Goal: Task Accomplishment & Management: Use online tool/utility

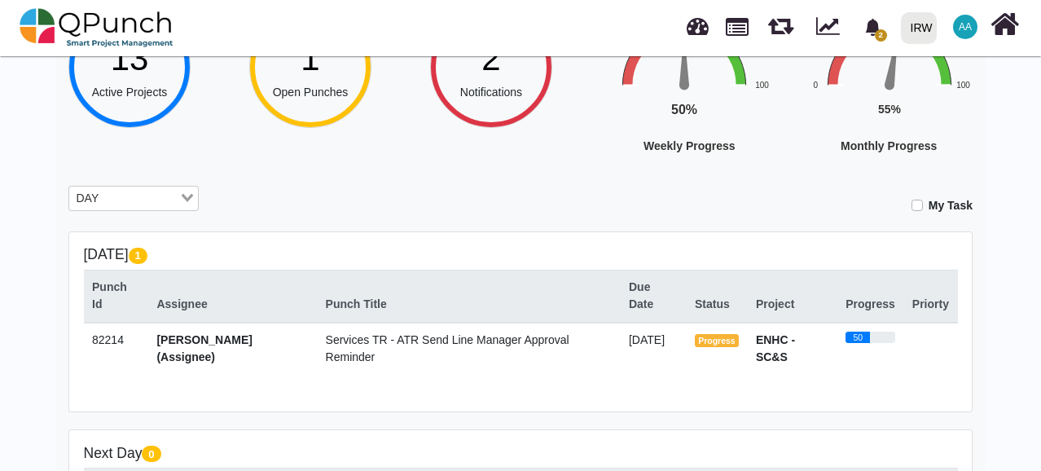
scroll to position [164, 0]
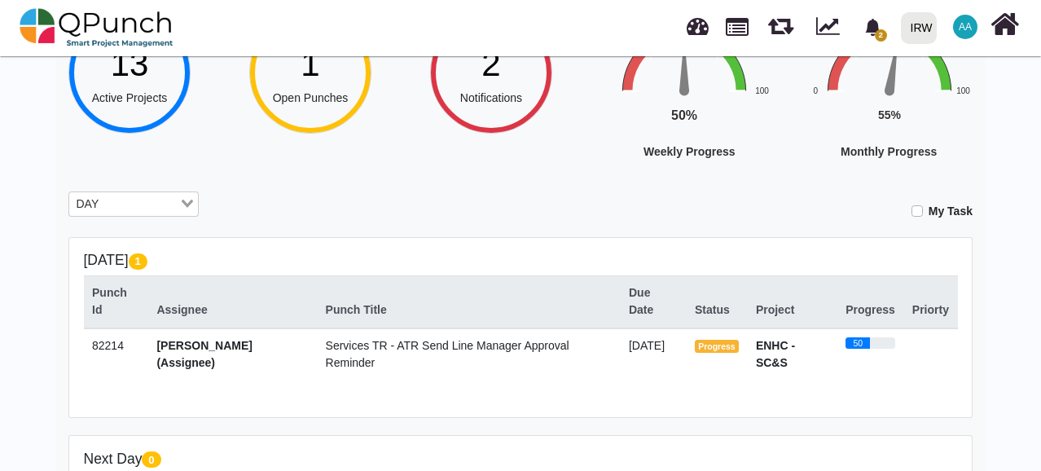
click at [168, 201] on input "Search for option" at bounding box center [140, 204] width 73 height 18
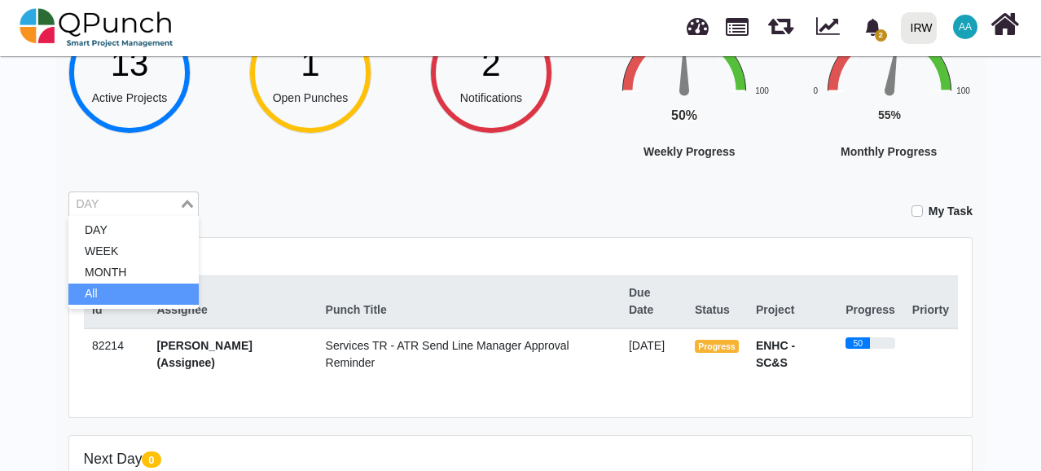
click at [161, 286] on li "All" at bounding box center [133, 293] width 130 height 21
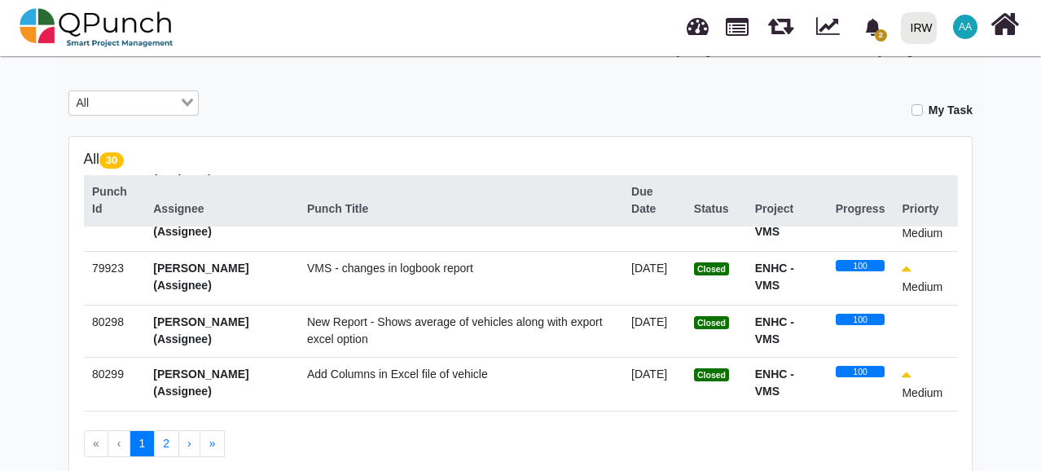
scroll to position [1374, 0]
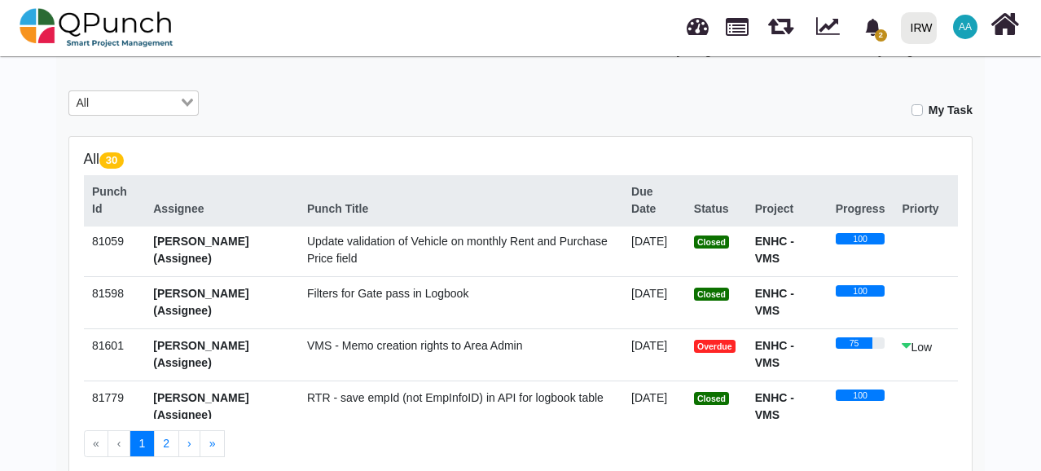
click at [161, 448] on button "2" at bounding box center [166, 444] width 25 height 28
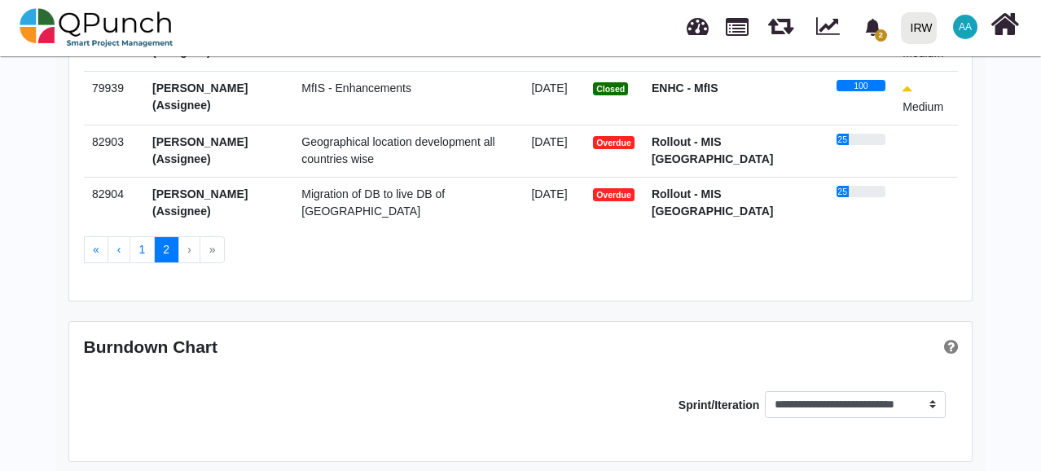
scroll to position [466, 0]
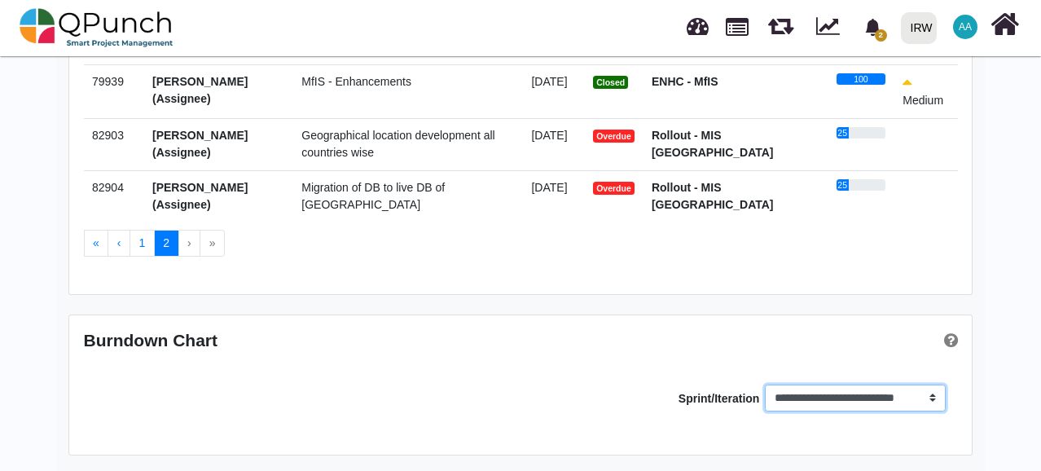
click at [879, 395] on select "**********" at bounding box center [855, 398] width 180 height 28
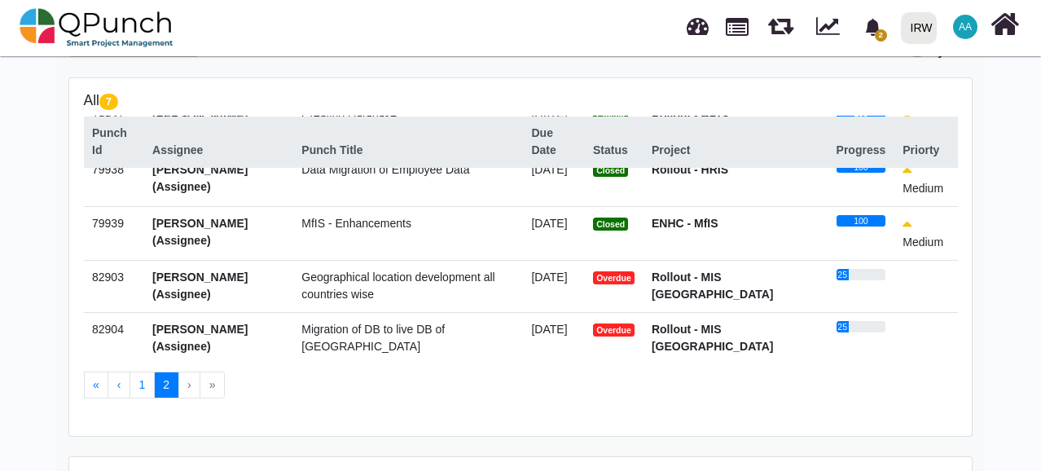
scroll to position [148, 0]
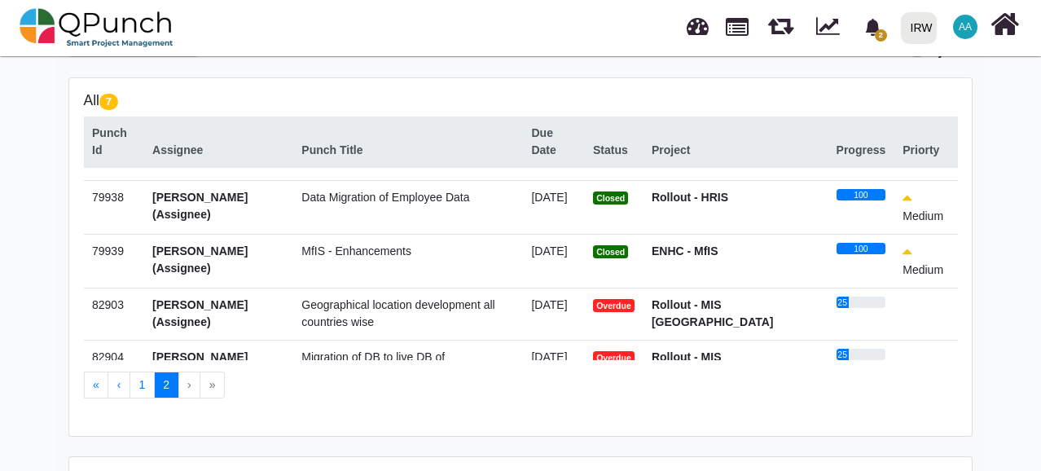
click at [144, 391] on button "1" at bounding box center [141, 385] width 25 height 28
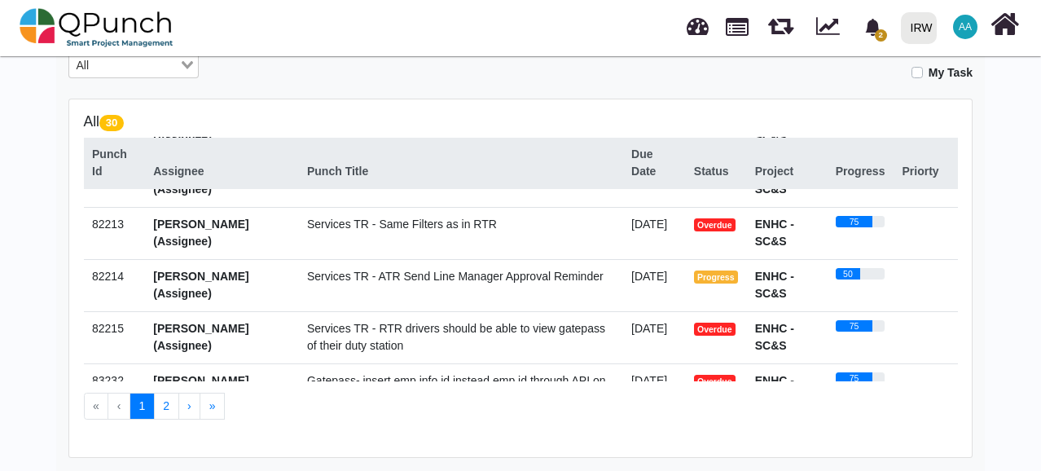
scroll to position [401, 0]
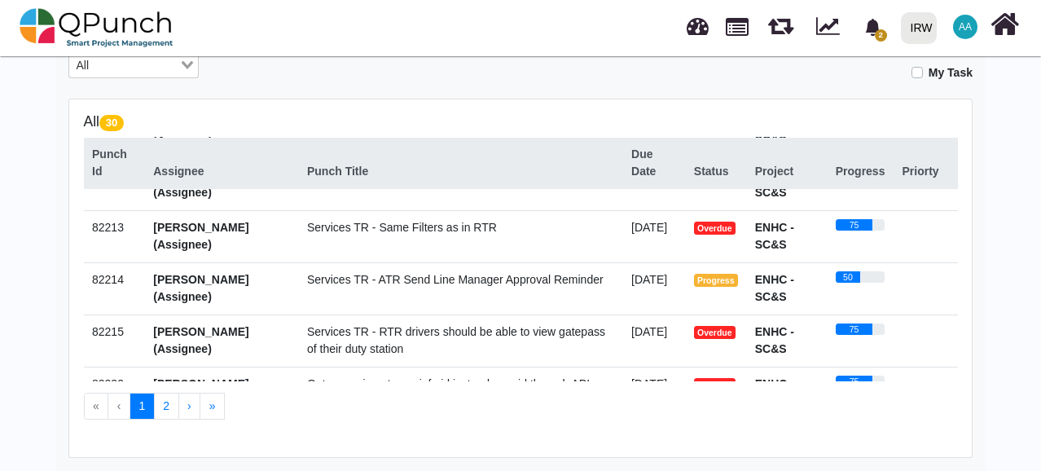
click at [962, 32] on span "AA" at bounding box center [964, 27] width 13 height 10
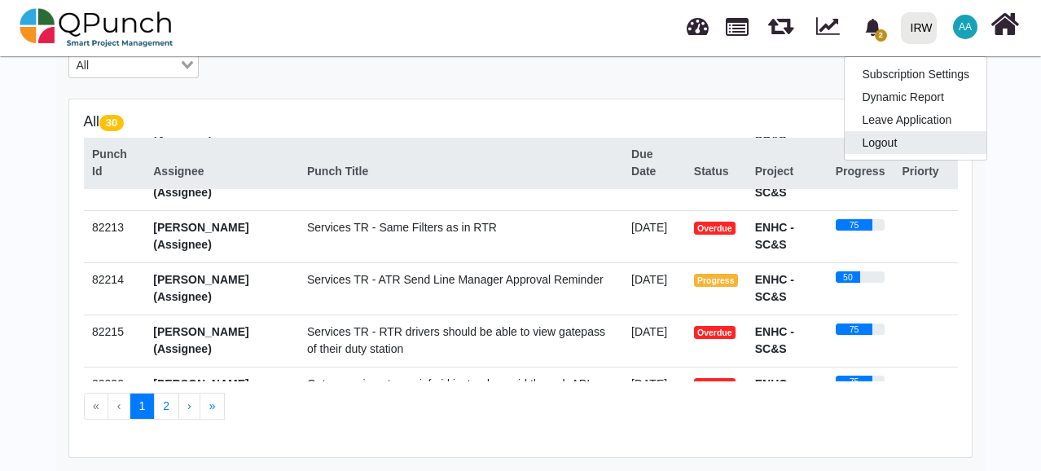
click at [905, 142] on link "Logout" at bounding box center [915, 142] width 142 height 23
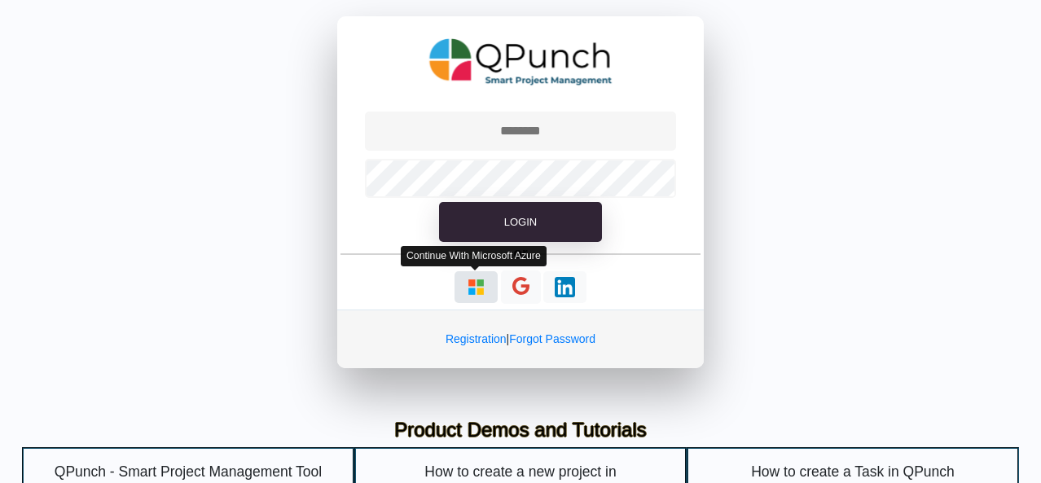
click at [469, 288] on img "button" at bounding box center [476, 287] width 20 height 20
type input "**********"
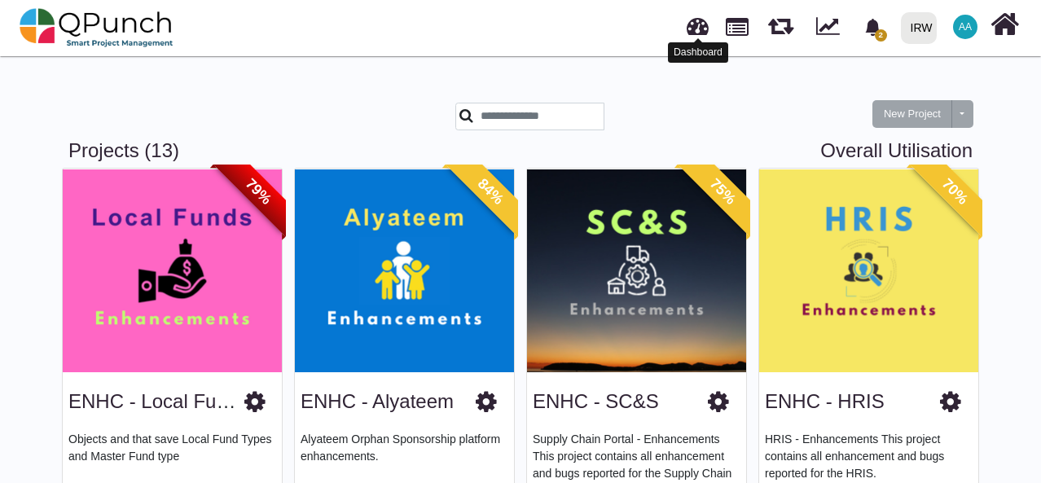
click at [702, 28] on link at bounding box center [697, 24] width 22 height 27
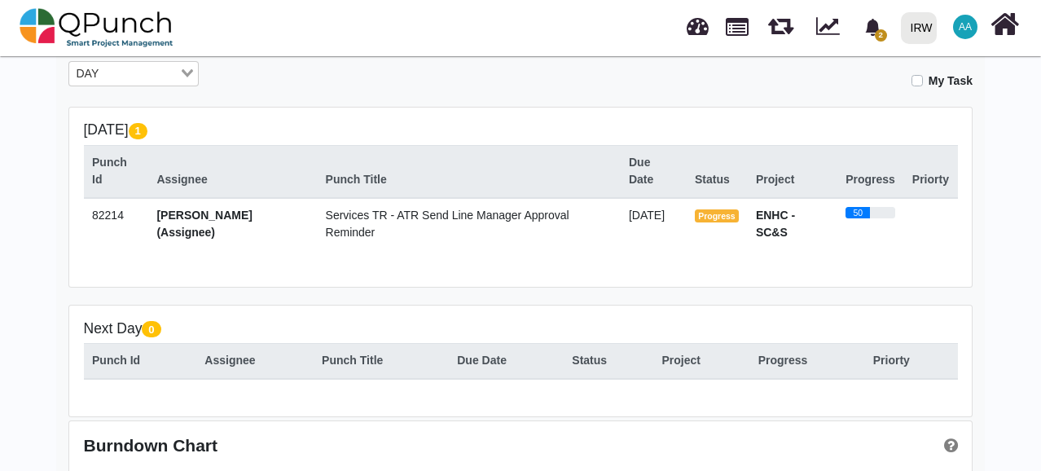
scroll to position [202, 0]
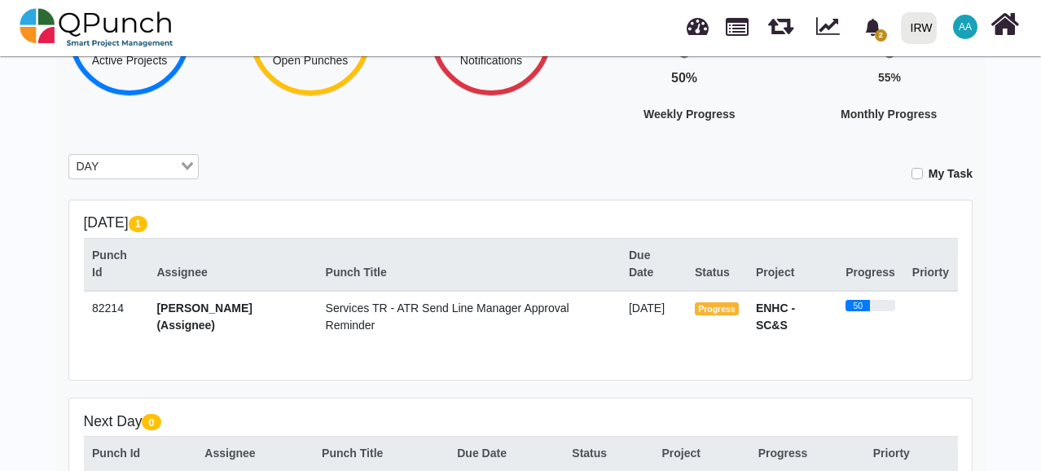
click at [178, 178] on div "DAY Loading..." at bounding box center [133, 168] width 155 height 28
click at [178, 165] on div "DAY" at bounding box center [124, 165] width 110 height 21
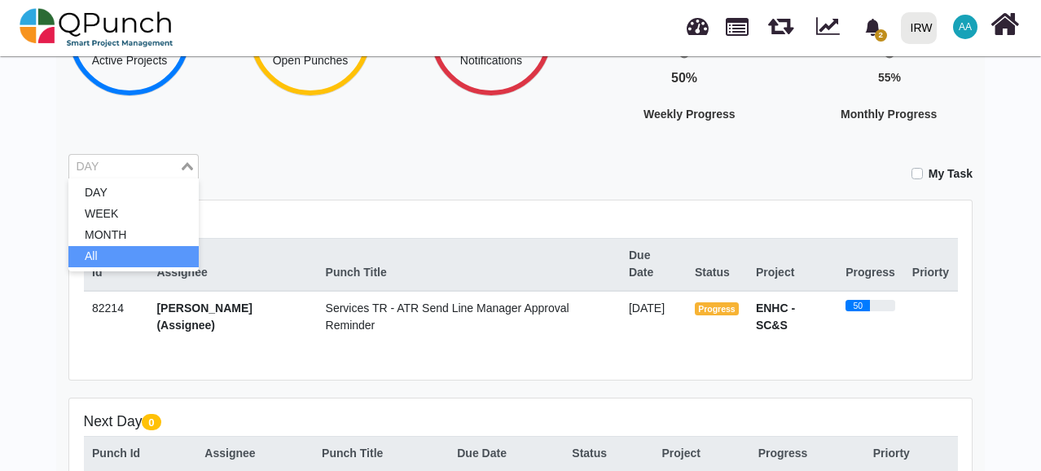
click at [158, 252] on li "All" at bounding box center [133, 256] width 130 height 21
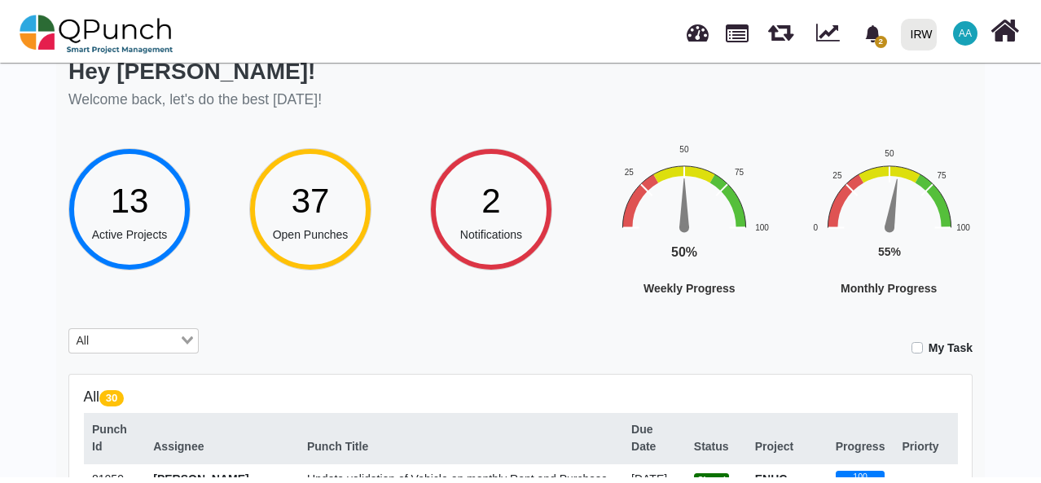
scroll to position [0, 0]
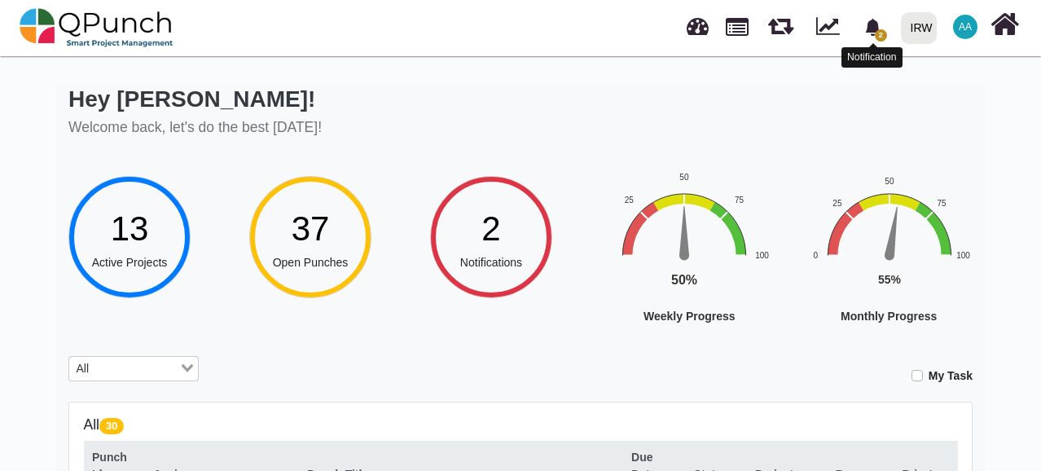
click at [879, 19] on icon "bell fill" at bounding box center [872, 27] width 17 height 17
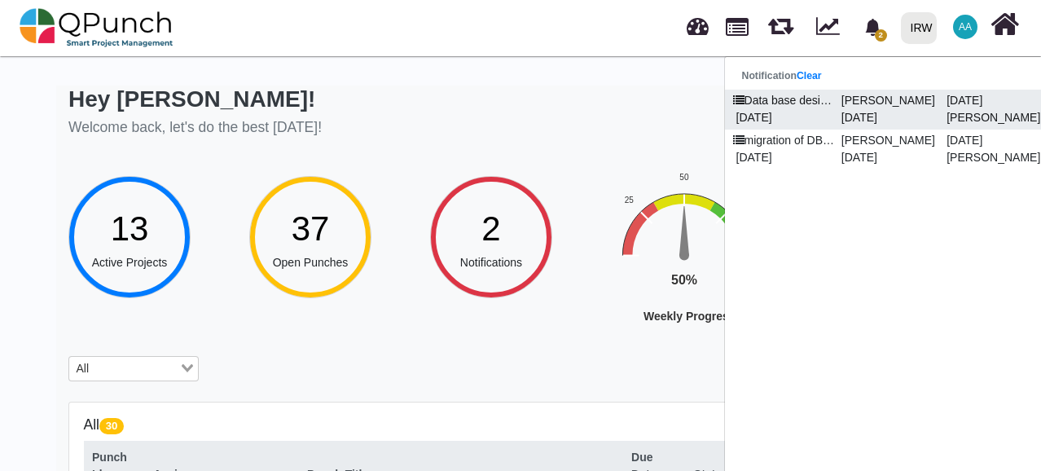
click at [863, 109] on p "[DATE]" at bounding box center [887, 117] width 105 height 17
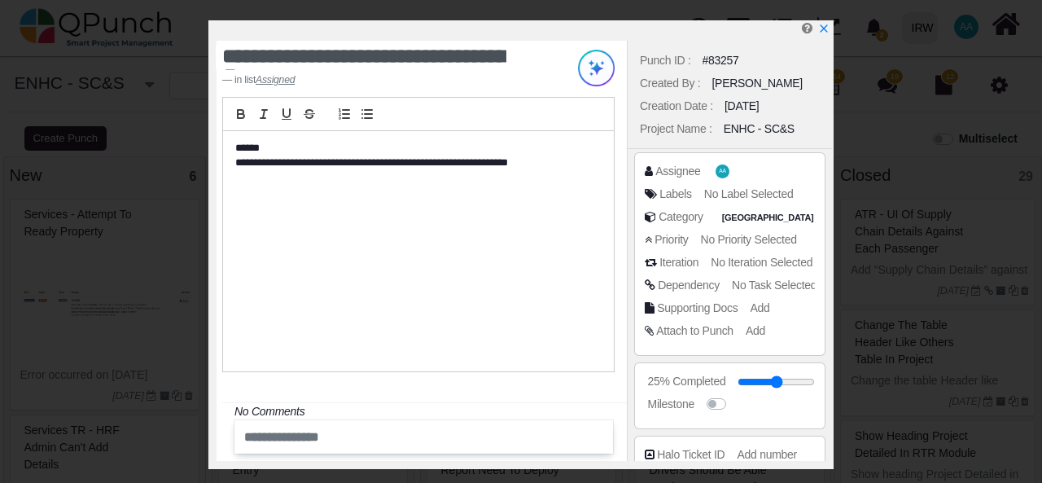
select select
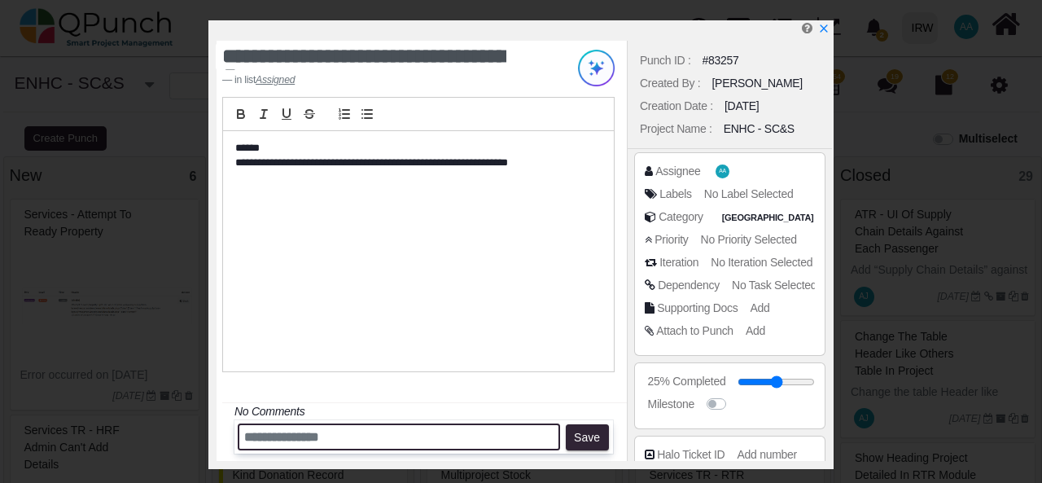
click at [335, 437] on input "text" at bounding box center [399, 436] width 322 height 27
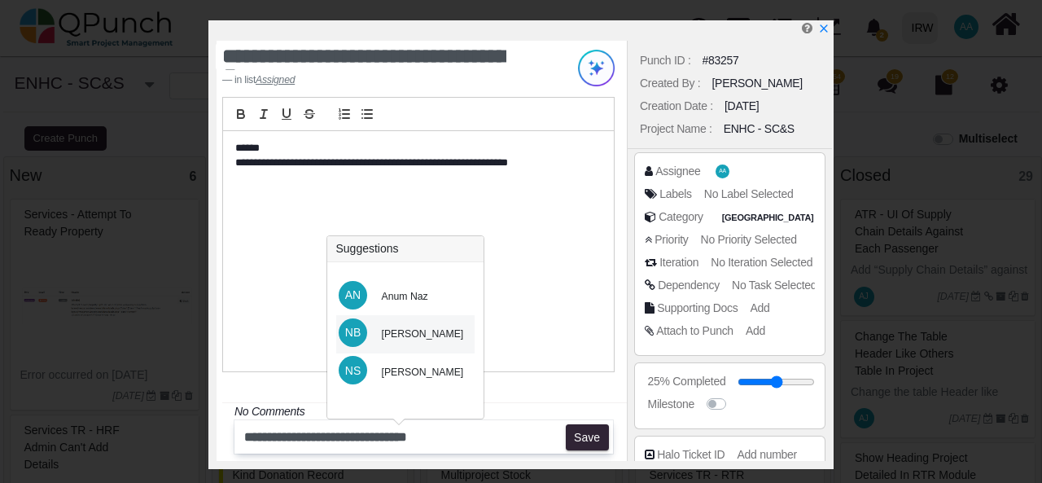
click at [420, 331] on div "[PERSON_NAME]" at bounding box center [423, 334] width 82 height 15
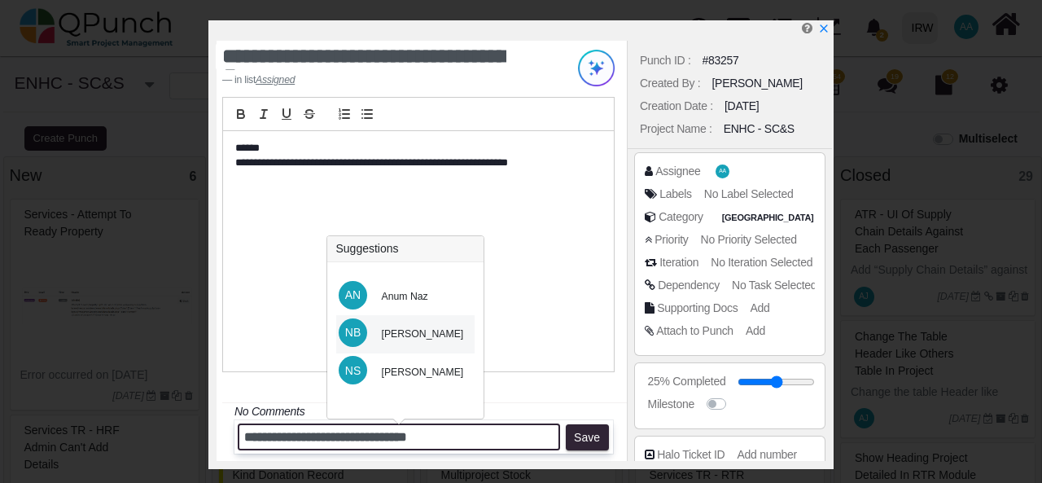
type input "**********"
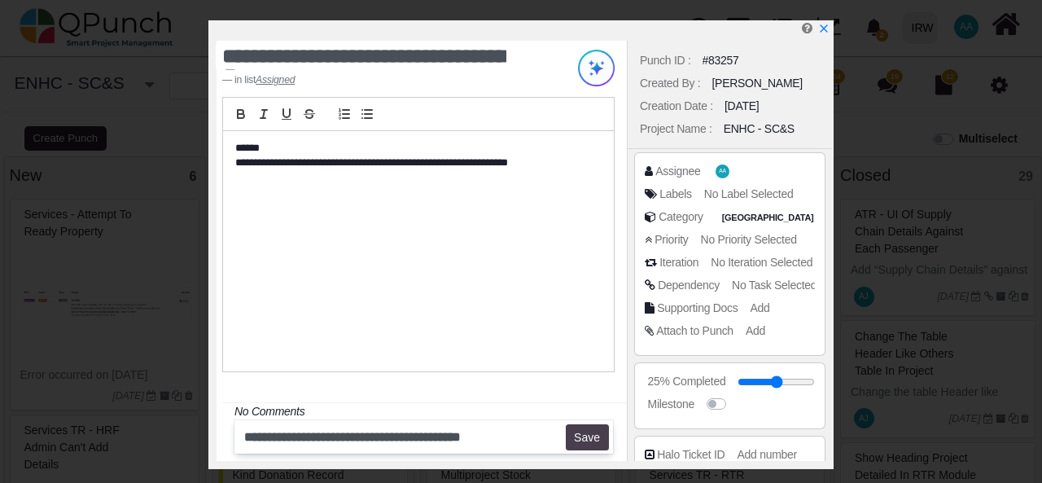
click at [586, 441] on button "Save" at bounding box center [587, 437] width 43 height 26
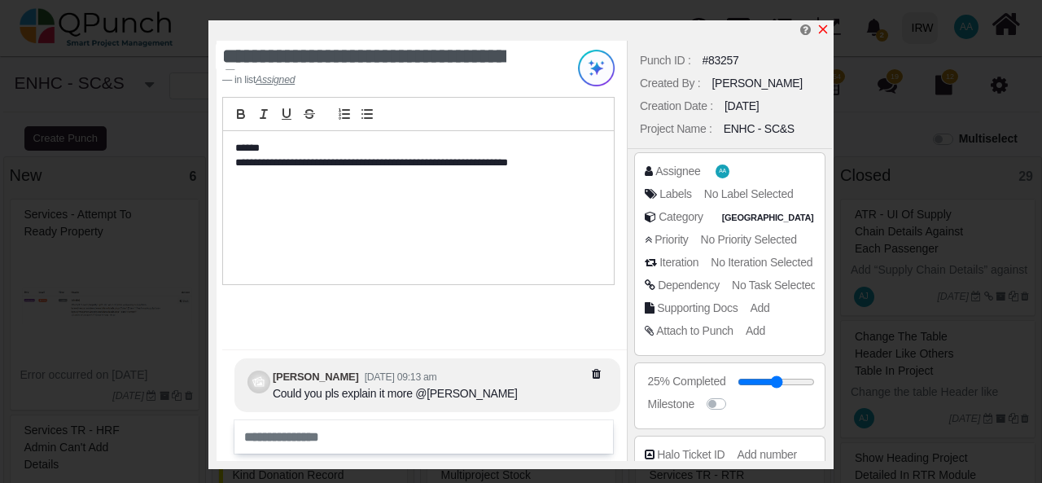
click at [827, 26] on icon "x" at bounding box center [823, 29] width 13 height 13
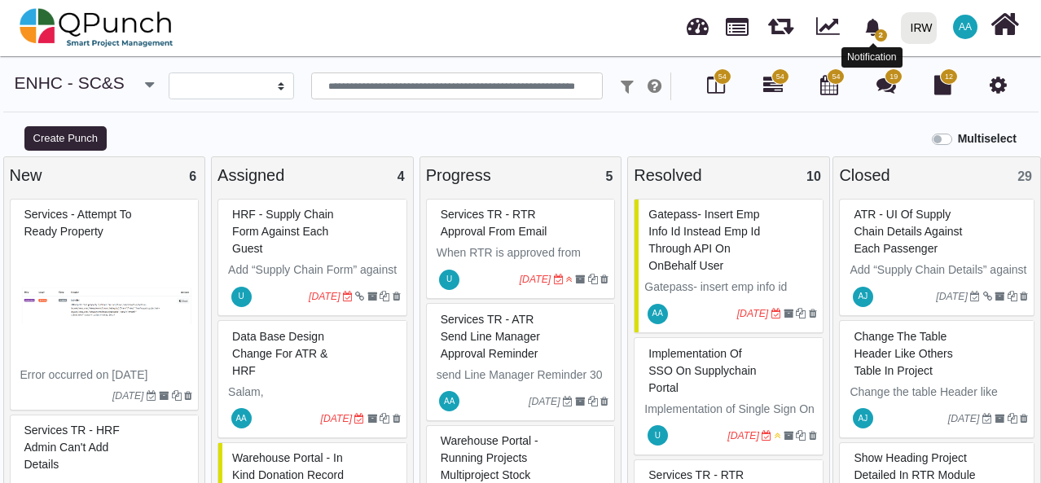
click at [881, 33] on span "2" at bounding box center [881, 35] width 12 height 12
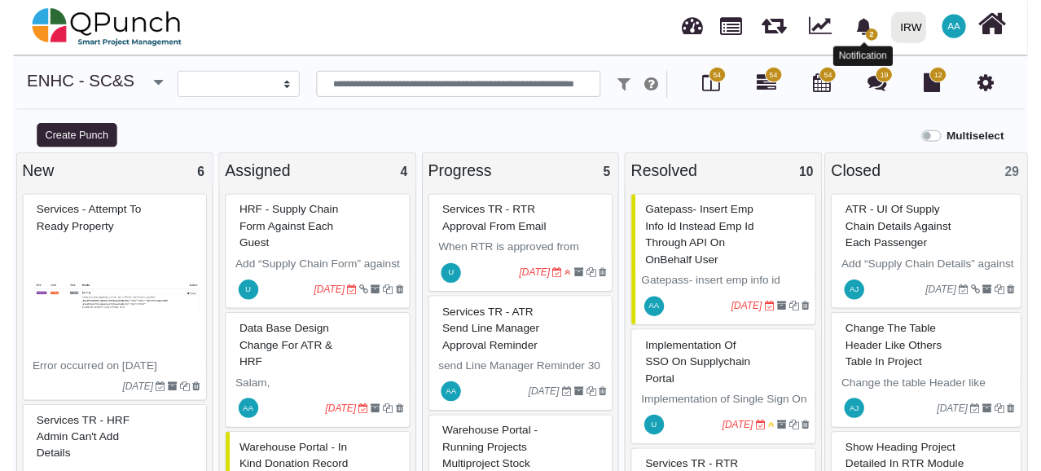
scroll to position [31, 0]
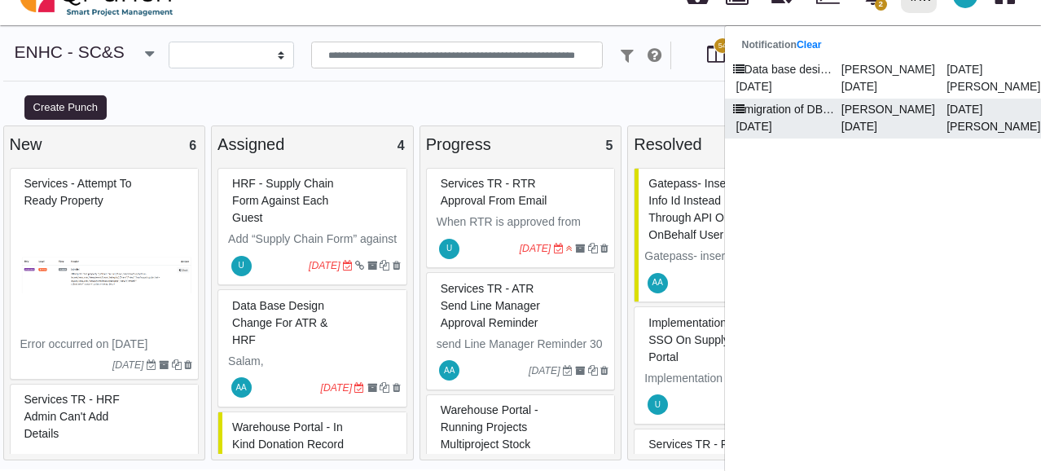
click at [847, 114] on p "[PERSON_NAME]" at bounding box center [887, 109] width 105 height 17
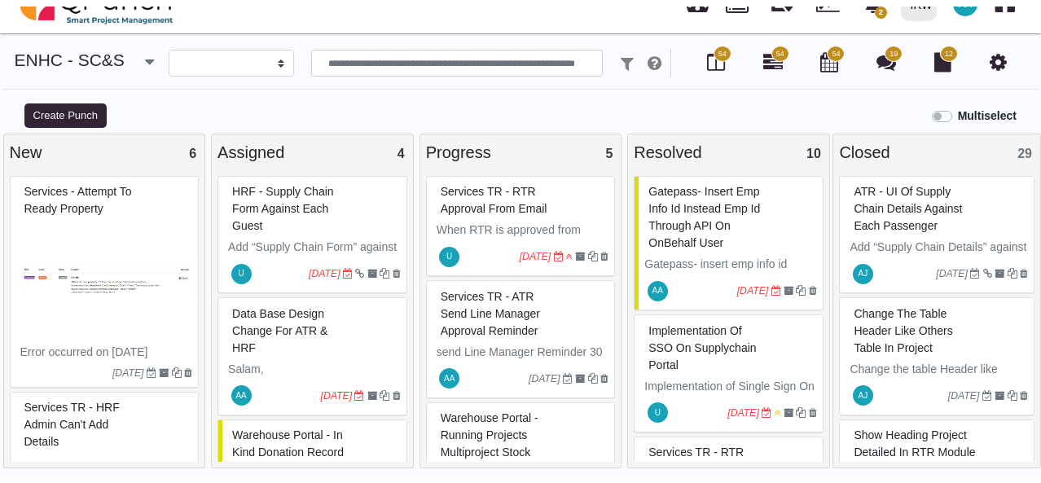
scroll to position [1, 0]
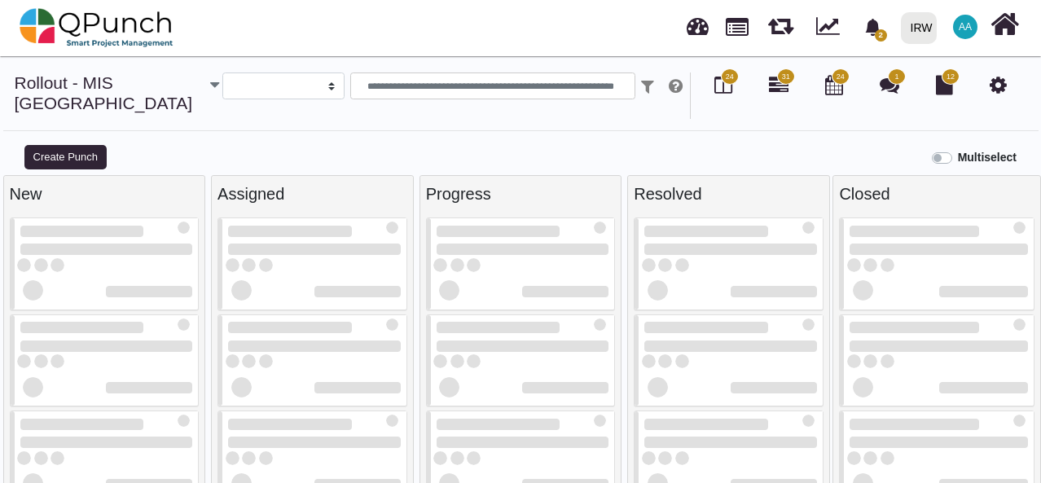
select select
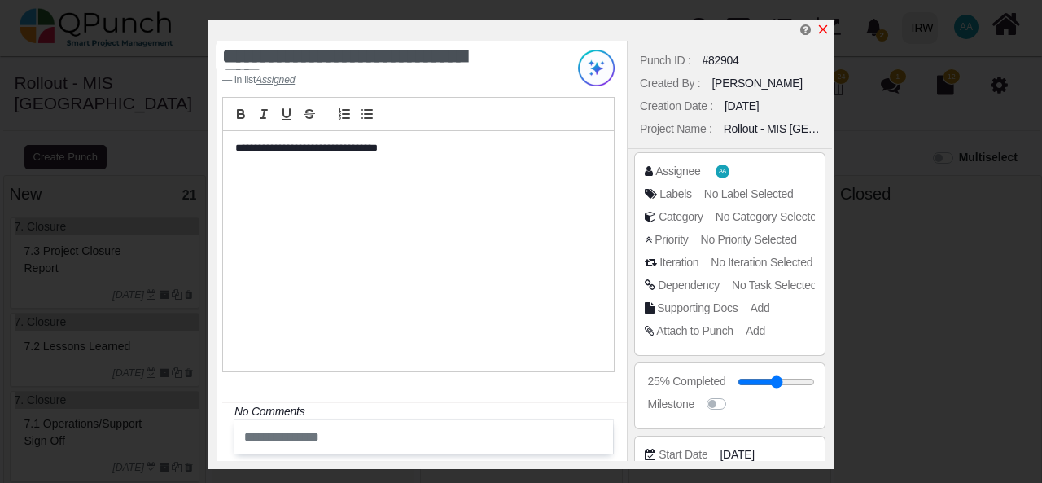
click at [824, 32] on icon "x" at bounding box center [823, 29] width 9 height 9
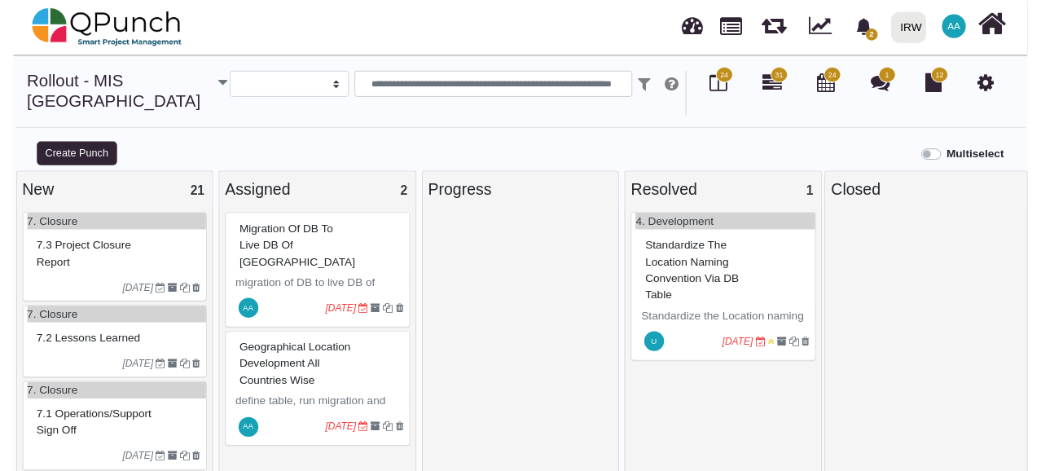
scroll to position [11, 0]
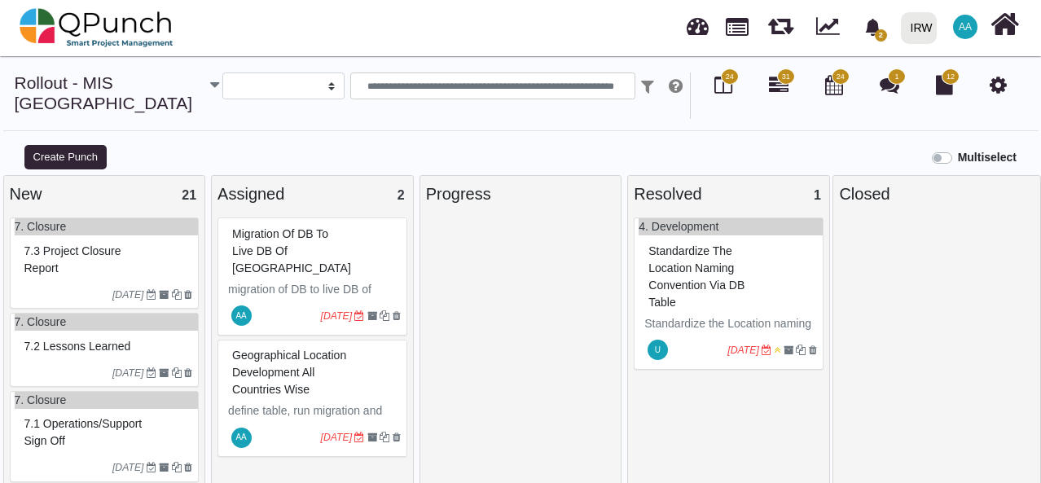
click at [698, 34] on link at bounding box center [697, 24] width 22 height 27
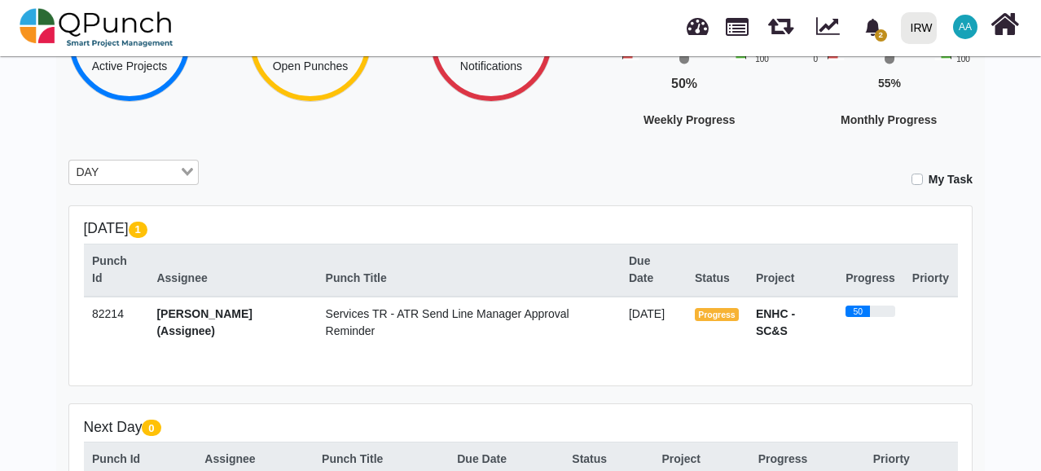
scroll to position [195, 0]
click at [155, 175] on input "Search for option" at bounding box center [140, 173] width 73 height 18
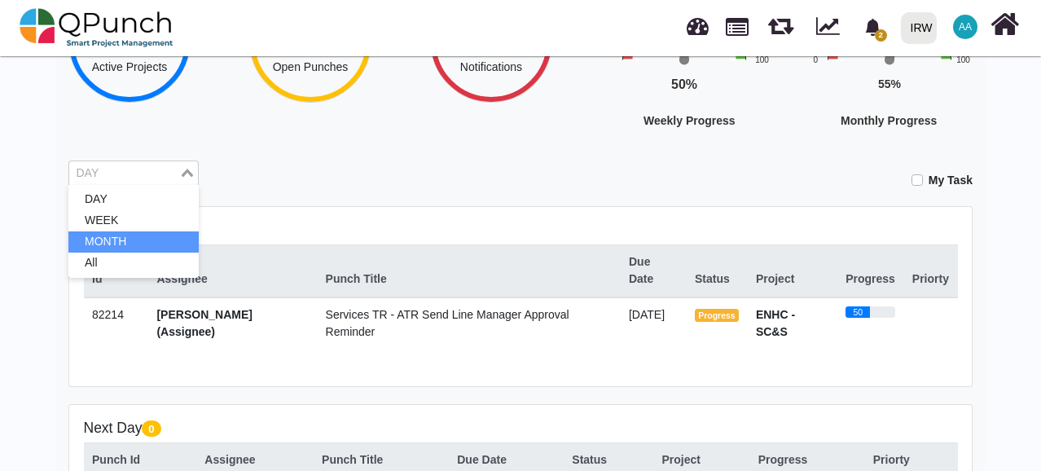
click at [147, 241] on li "MONTH" at bounding box center [133, 241] width 130 height 21
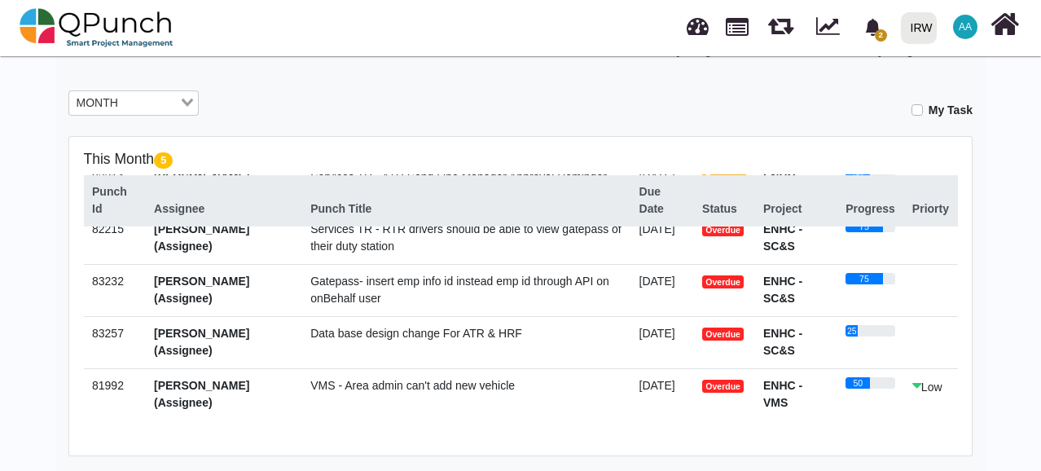
scroll to position [0, 0]
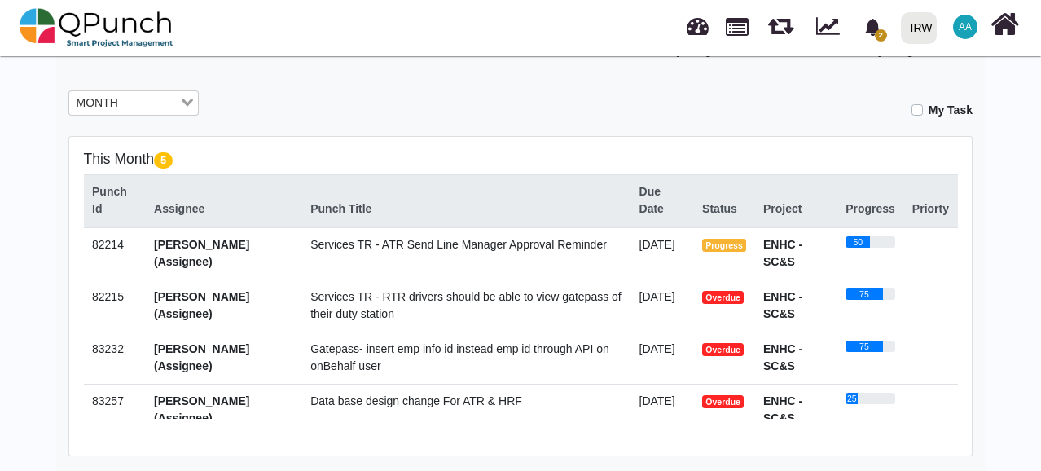
click at [160, 113] on div "MONTH Loading..." at bounding box center [133, 103] width 130 height 26
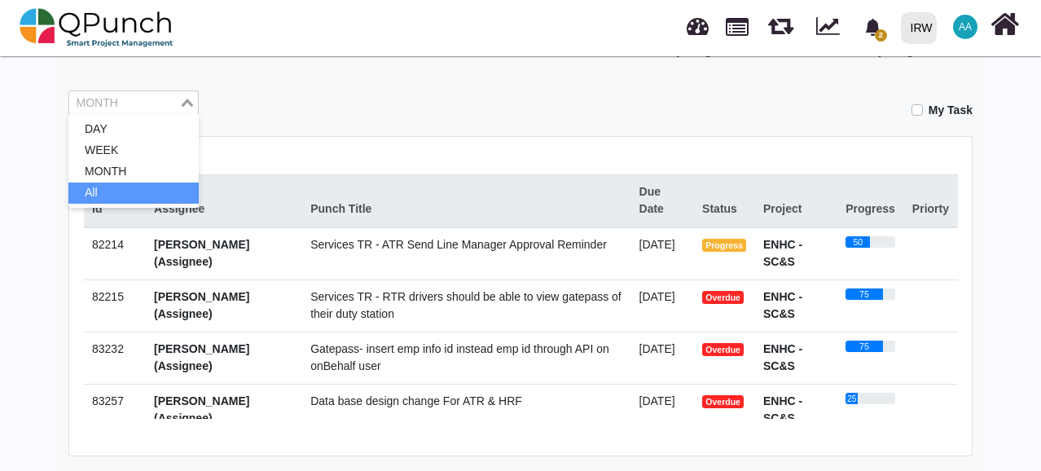
click at [151, 195] on li "All" at bounding box center [133, 192] width 130 height 21
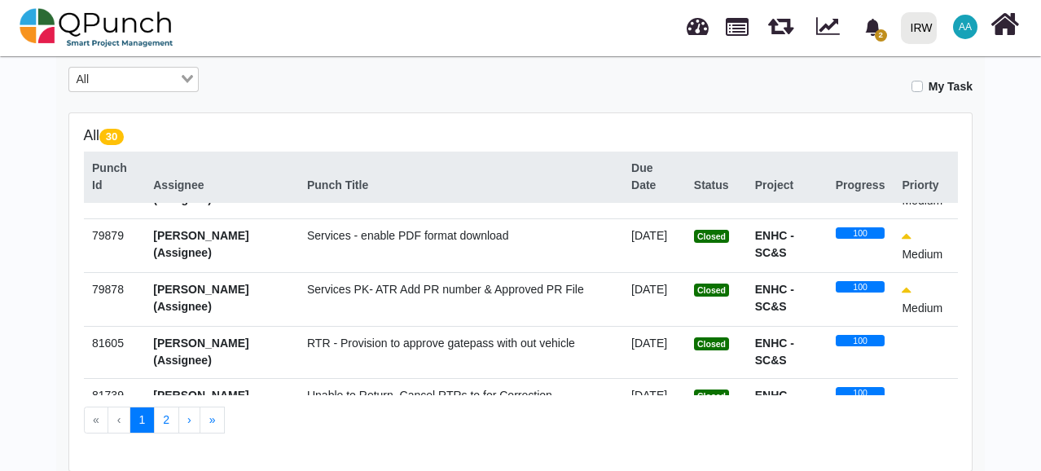
scroll to position [44, 0]
